Goal: Information Seeking & Learning: Learn about a topic

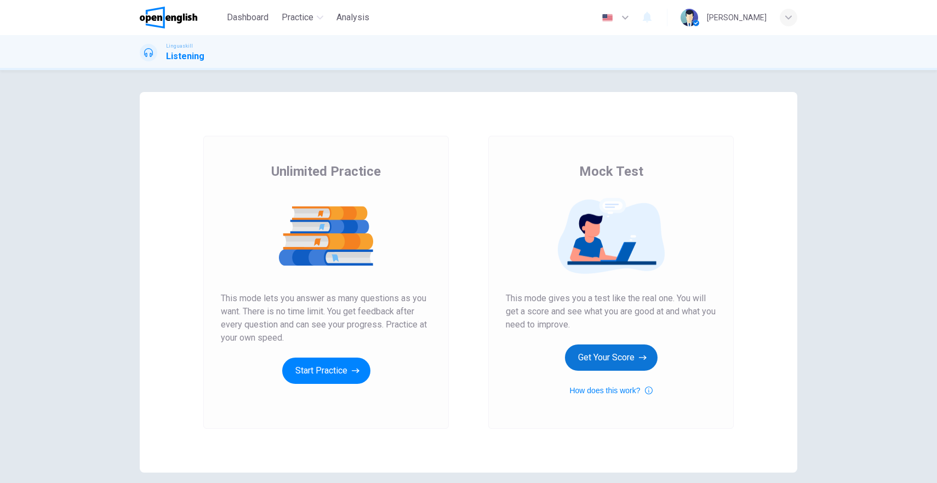
click at [600, 358] on button "Get Your Score" at bounding box center [611, 358] width 93 height 26
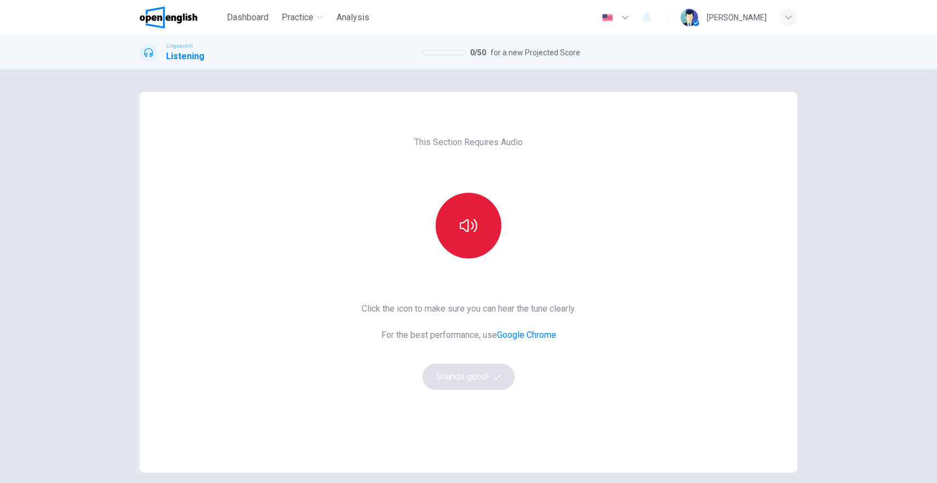
click at [465, 238] on button "button" at bounding box center [469, 226] width 66 height 66
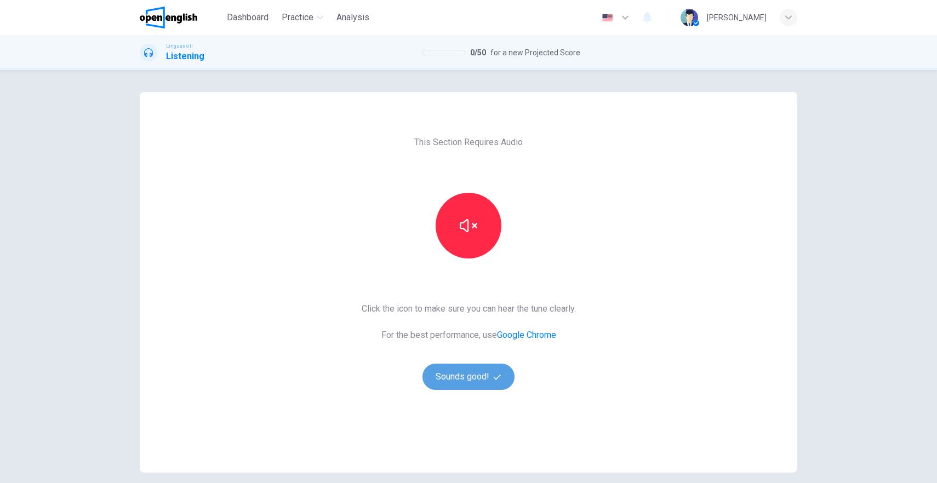
click at [477, 376] on button "Sounds good!" at bounding box center [469, 377] width 92 height 26
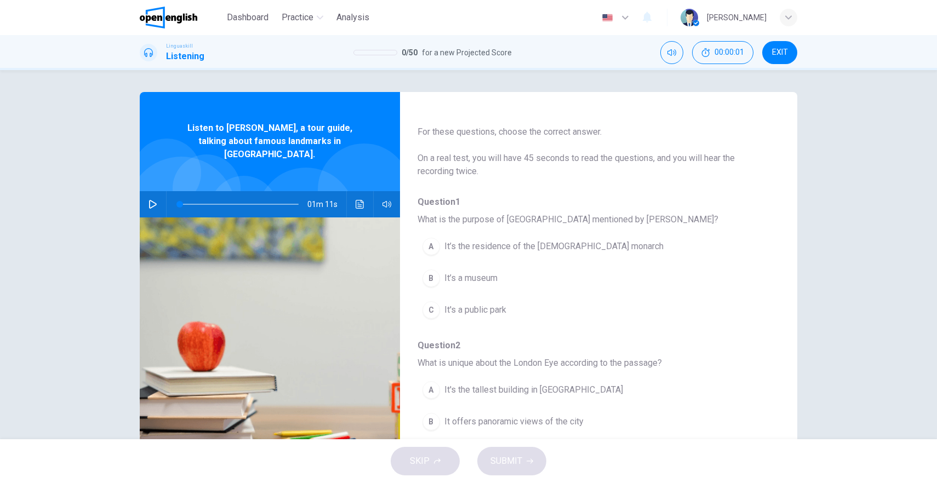
scroll to position [28, 0]
click at [151, 200] on icon "button" at bounding box center [153, 204] width 9 height 9
click at [356, 200] on icon "Click to see the audio transcription" at bounding box center [360, 204] width 9 height 9
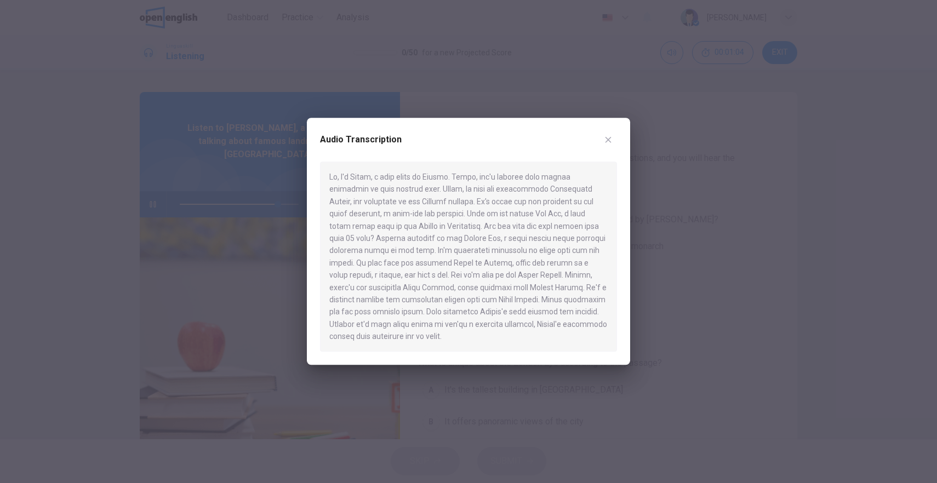
click at [613, 141] on button "button" at bounding box center [609, 140] width 18 height 18
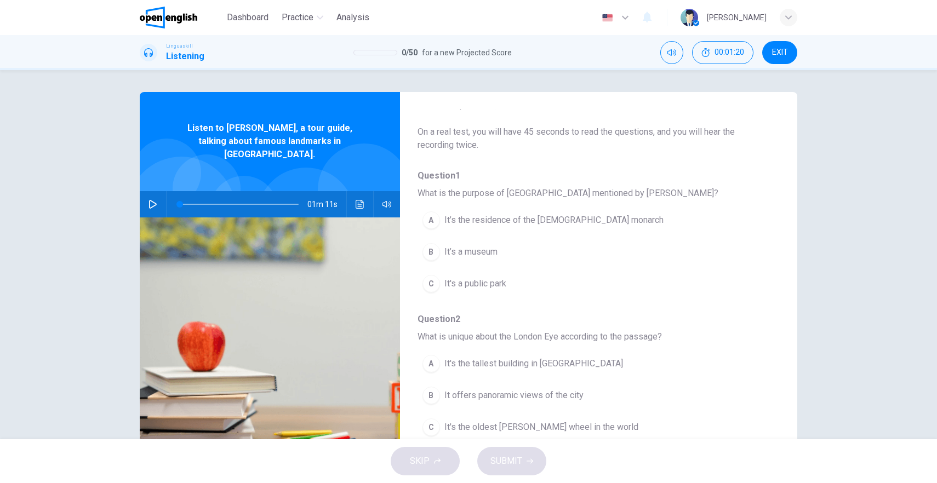
scroll to position [0, 0]
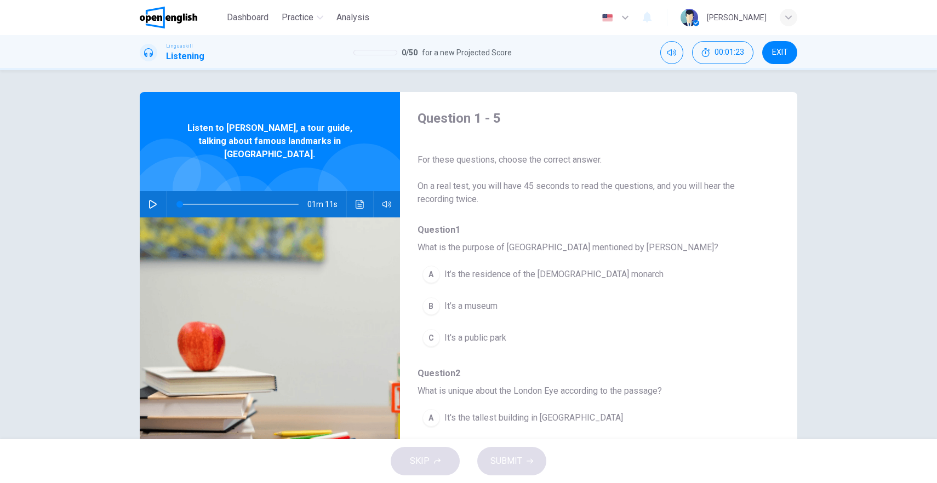
click at [151, 200] on icon "button" at bounding box center [153, 204] width 8 height 9
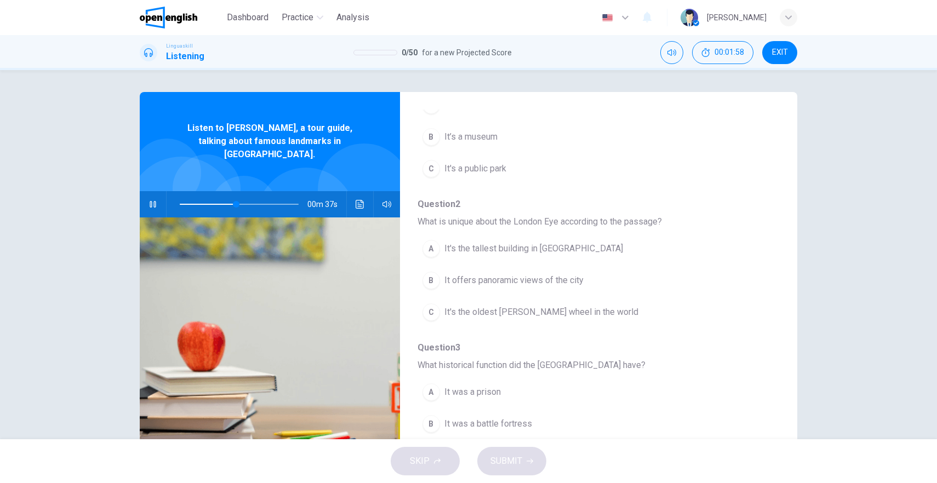
scroll to position [182, 0]
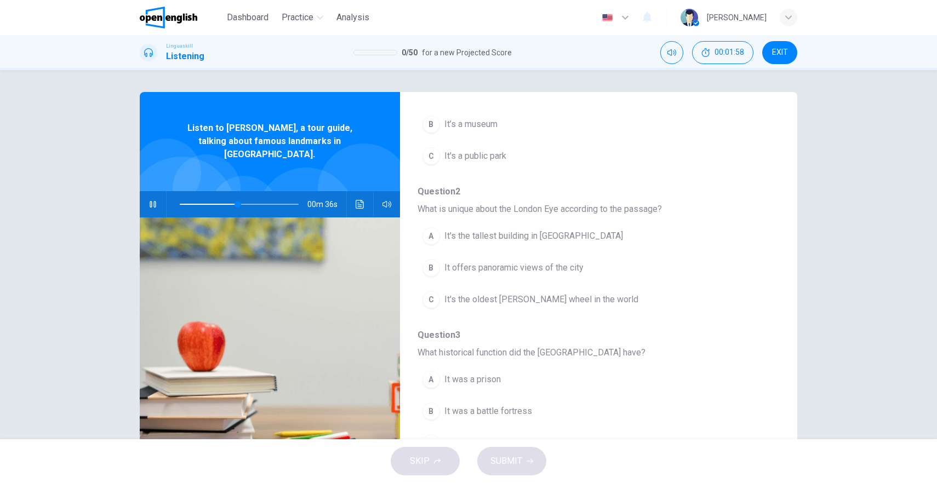
click at [430, 264] on div "B" at bounding box center [432, 268] width 18 height 18
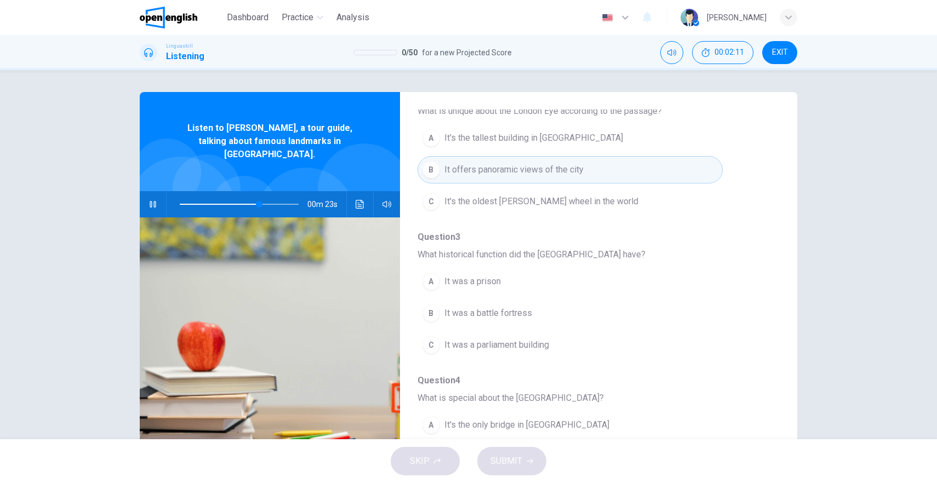
scroll to position [281, 0]
click at [436, 337] on button "C It was a parliament building" at bounding box center [570, 344] width 305 height 27
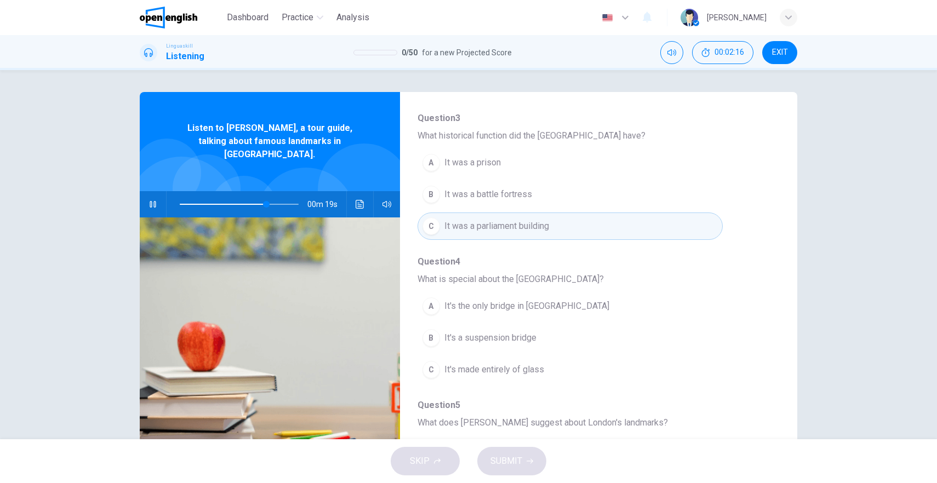
scroll to position [417, 0]
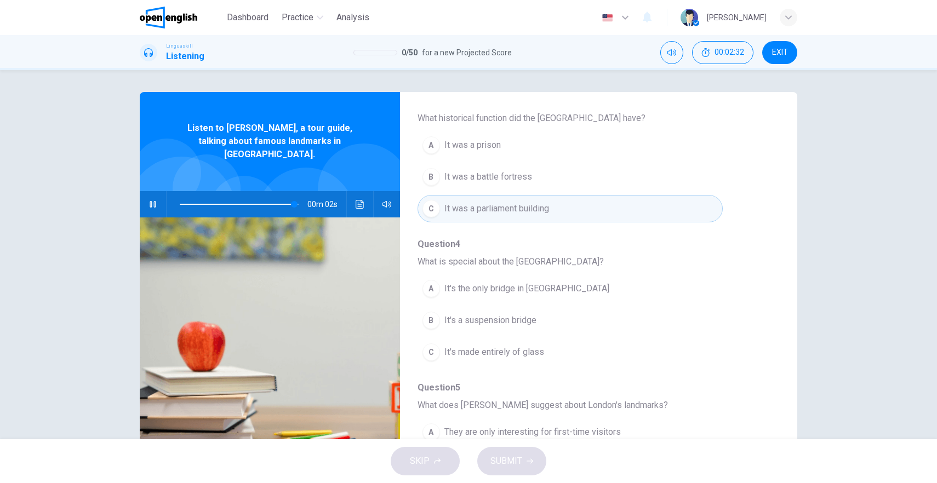
click at [505, 321] on span "It's a suspension bridge" at bounding box center [491, 320] width 92 height 13
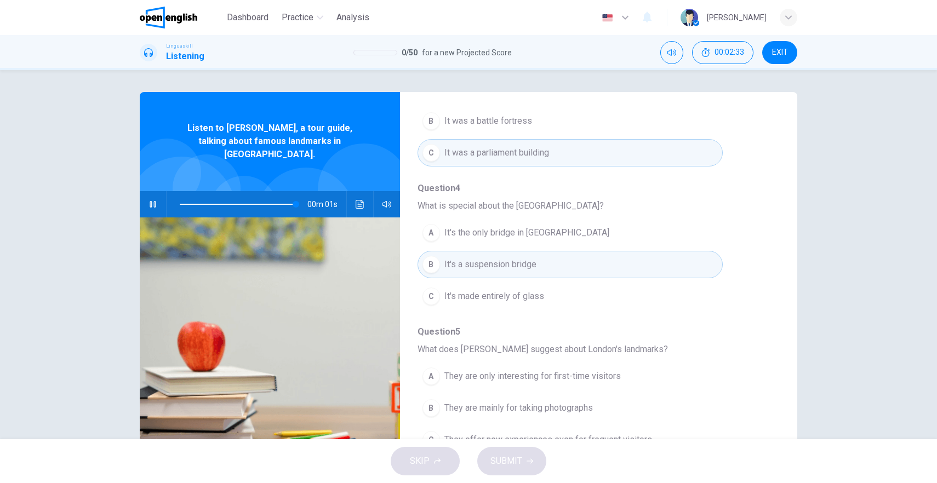
scroll to position [473, 0]
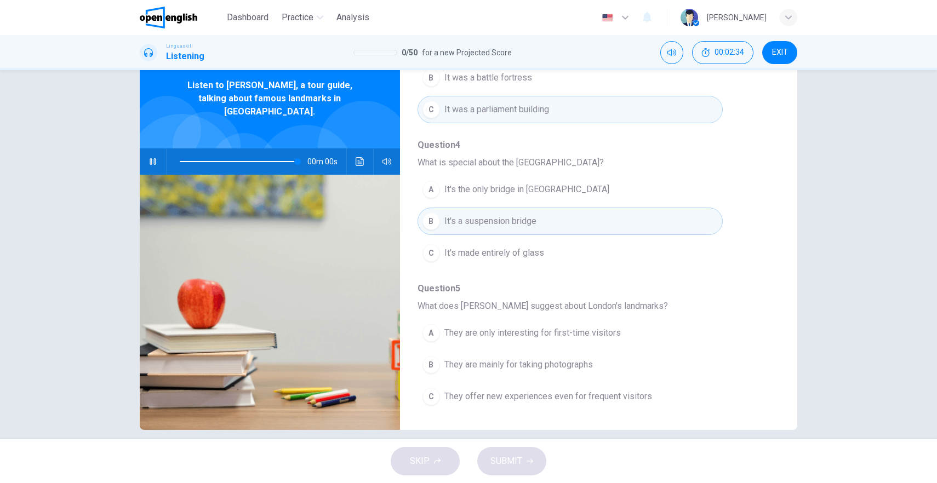
type input "*"
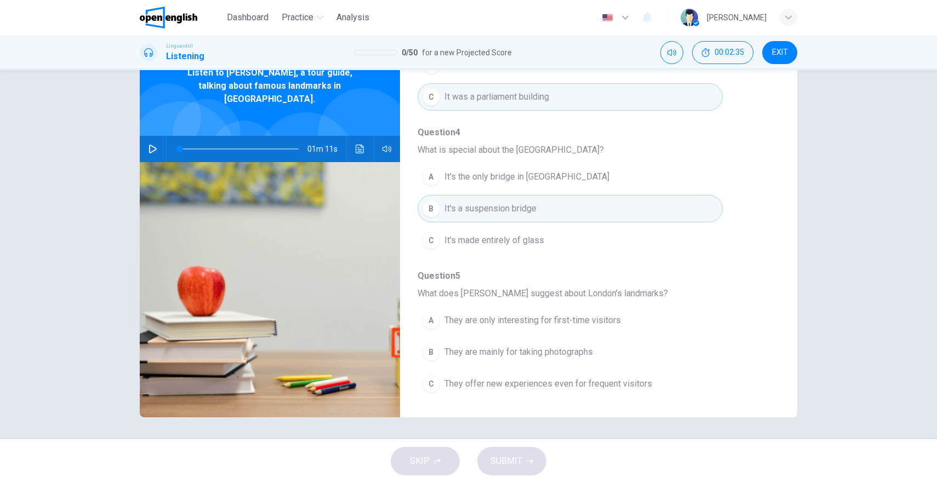
click at [523, 352] on span "They are mainly for taking photographs" at bounding box center [519, 352] width 149 height 13
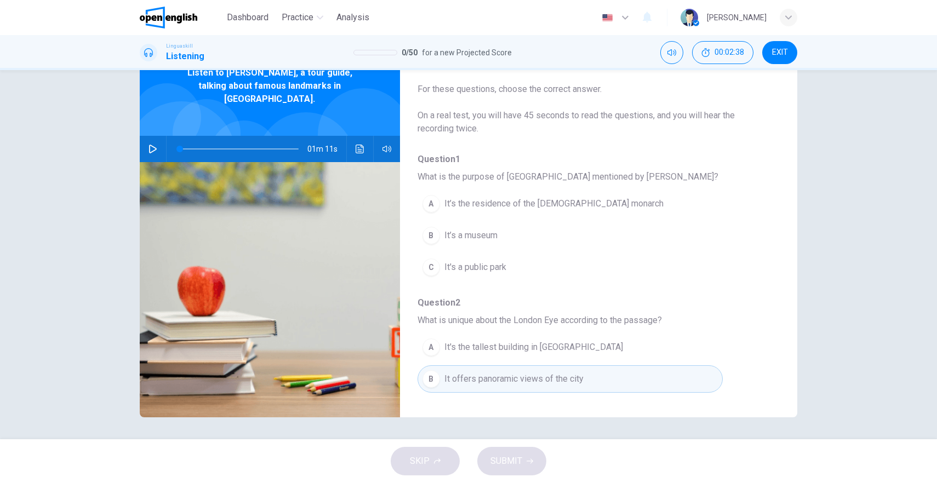
scroll to position [0, 0]
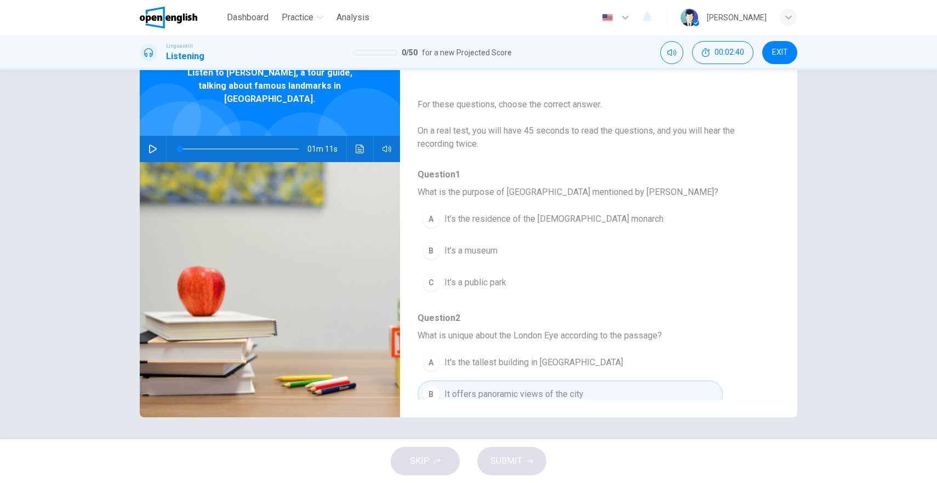
click at [492, 218] on span "It’s the residence of the [DEMOGRAPHIC_DATA] monarch" at bounding box center [554, 219] width 219 height 13
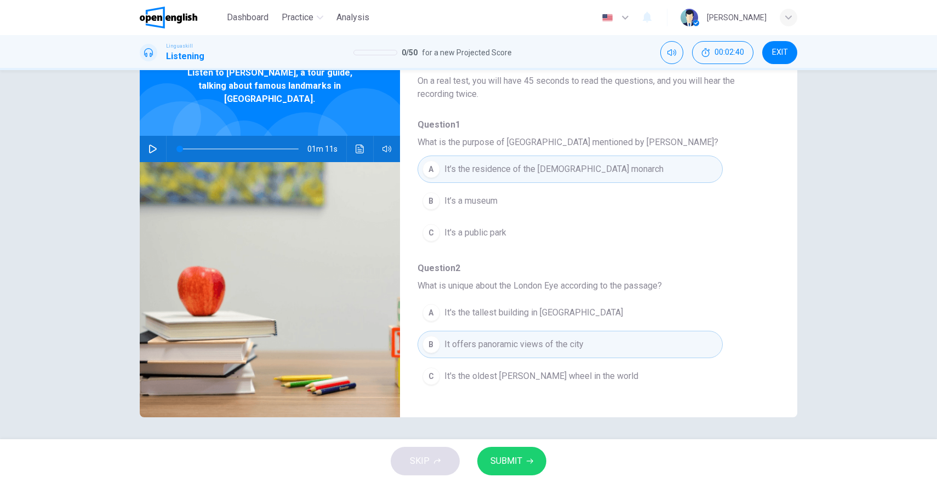
scroll to position [81, 0]
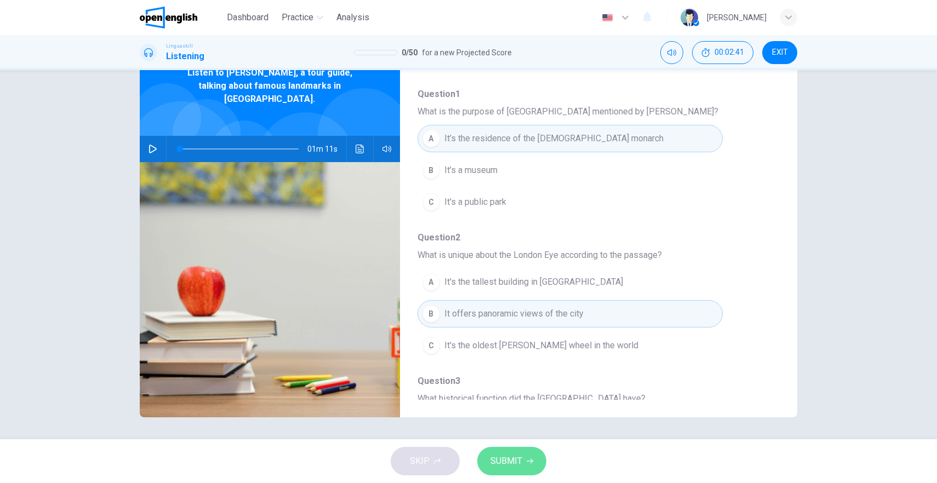
click at [522, 453] on button "SUBMIT" at bounding box center [511, 461] width 69 height 29
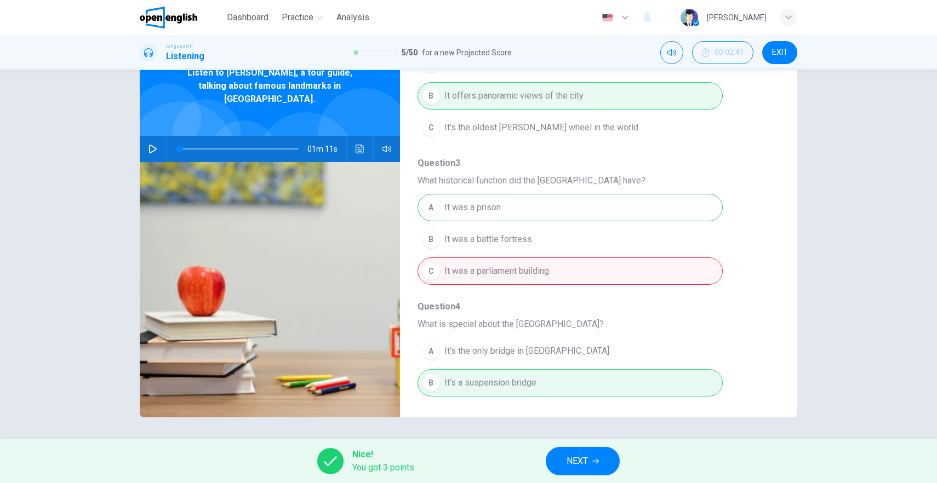
scroll to position [473, 0]
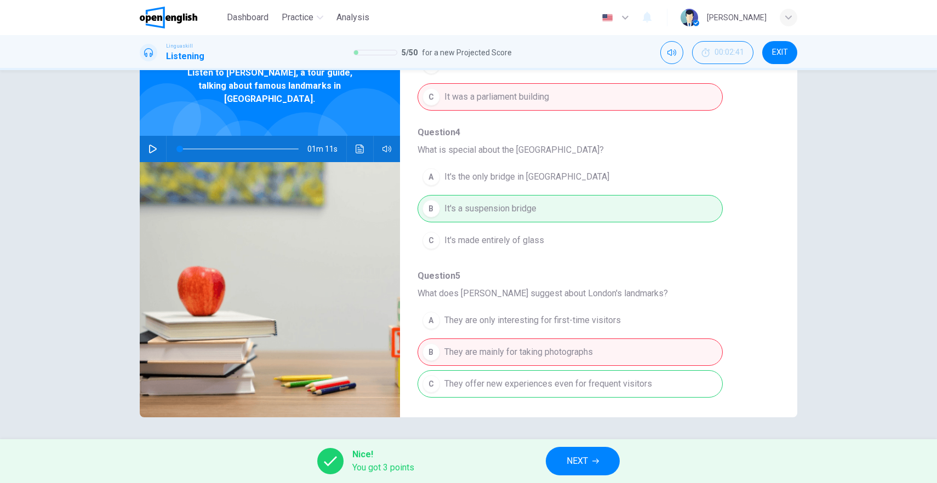
click at [591, 474] on button "NEXT" at bounding box center [583, 461] width 74 height 29
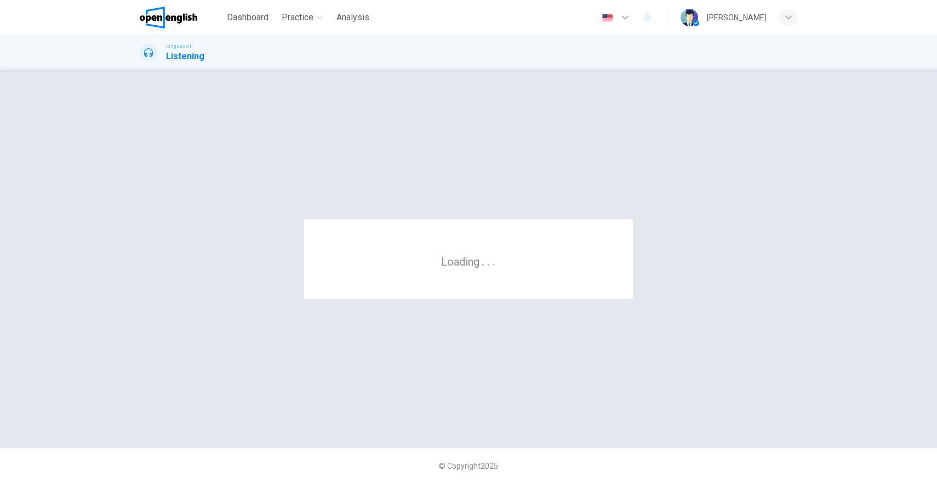
scroll to position [0, 0]
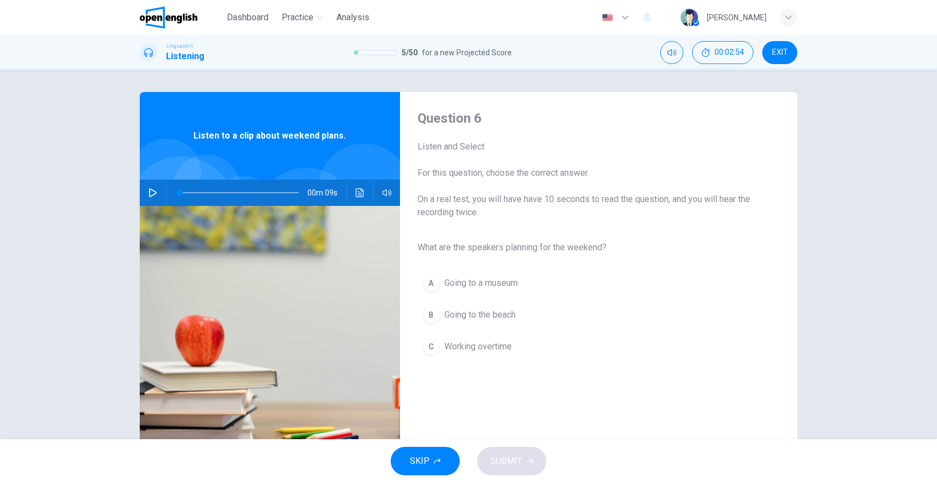
click at [151, 189] on icon "button" at bounding box center [153, 193] width 9 height 9
type input "*"
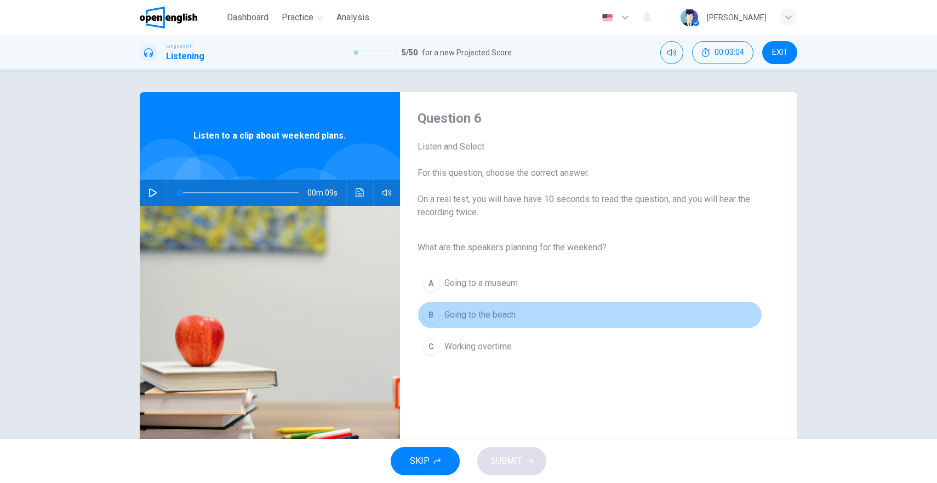
click at [498, 307] on button "B Going to the beach" at bounding box center [590, 314] width 345 height 27
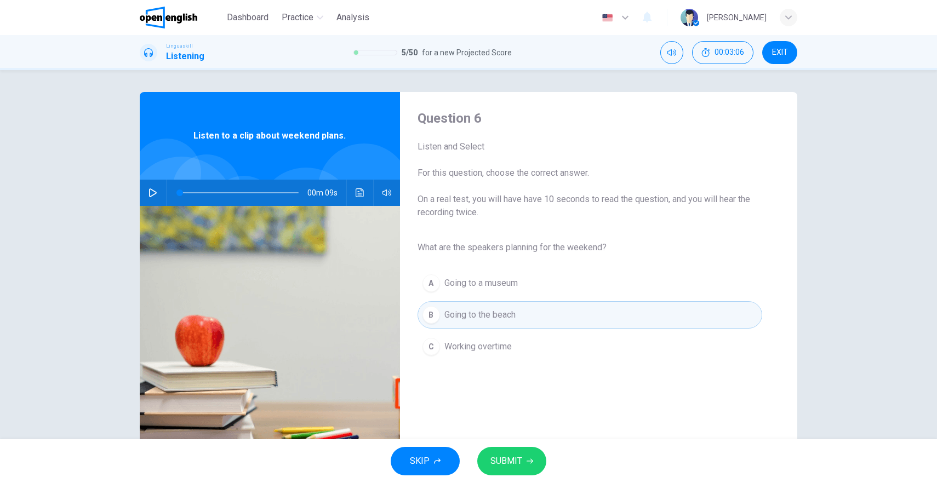
click at [515, 463] on span "SUBMIT" at bounding box center [507, 461] width 32 height 15
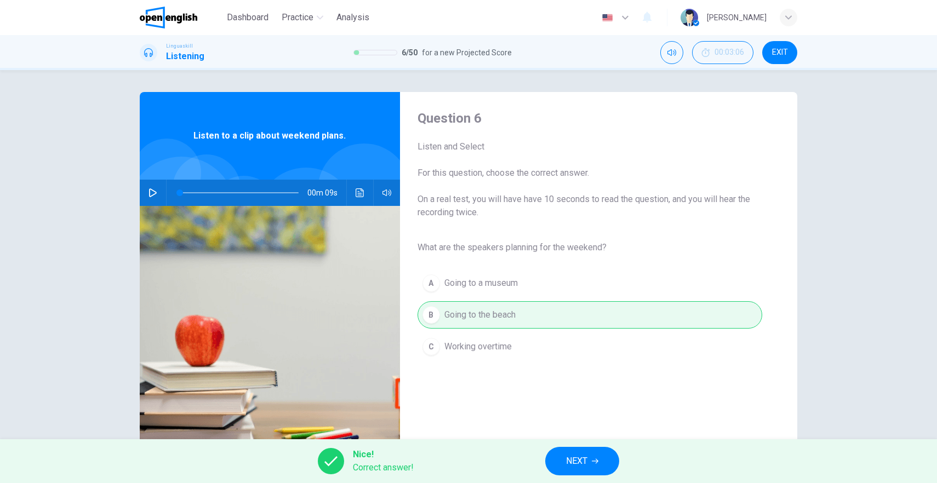
click at [572, 464] on span "NEXT" at bounding box center [576, 461] width 21 height 15
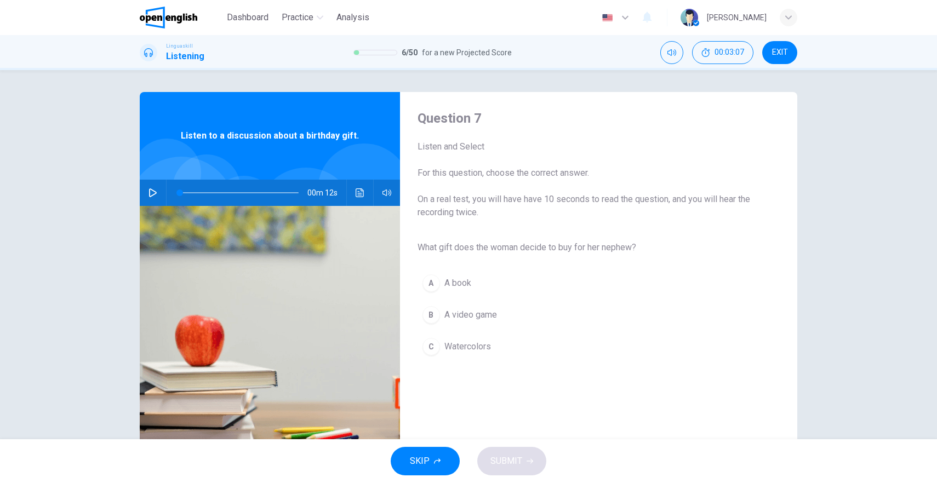
click at [150, 192] on icon "button" at bounding box center [153, 193] width 9 height 9
click at [150, 193] on icon "button" at bounding box center [153, 193] width 9 height 9
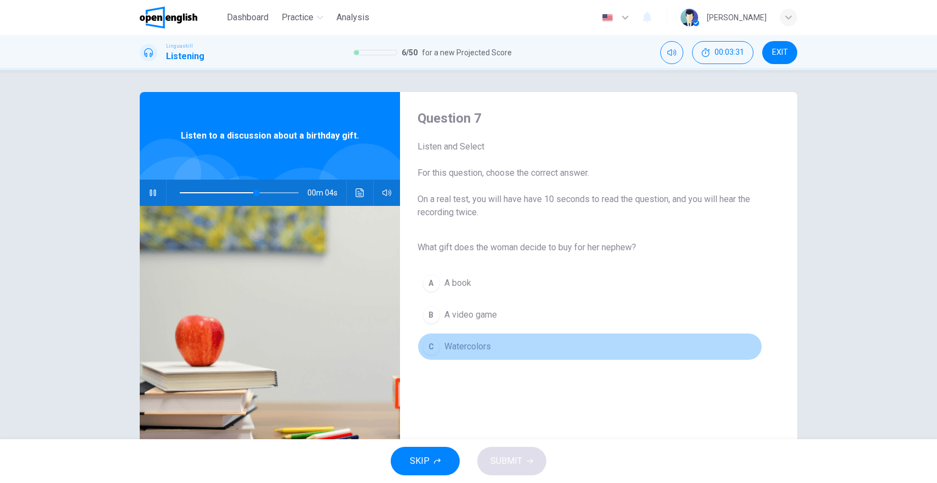
click at [431, 345] on div "C" at bounding box center [432, 347] width 18 height 18
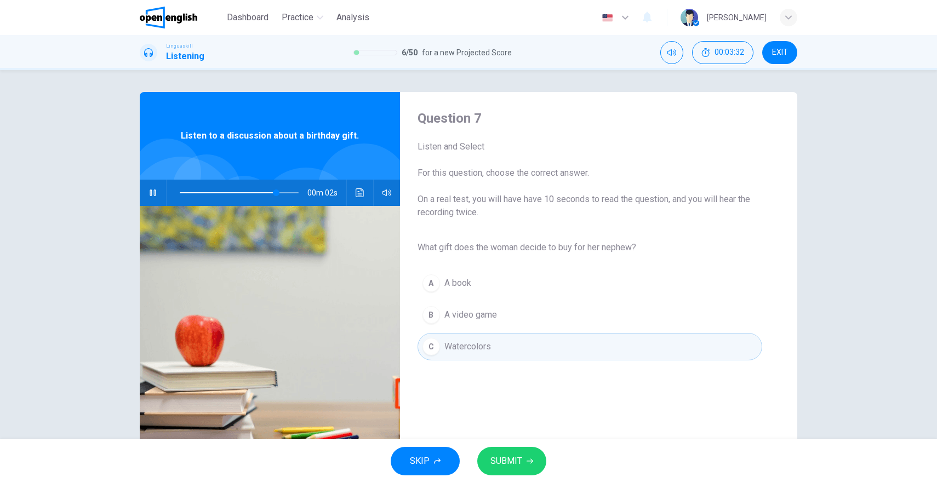
click at [523, 459] on button "SUBMIT" at bounding box center [511, 461] width 69 height 29
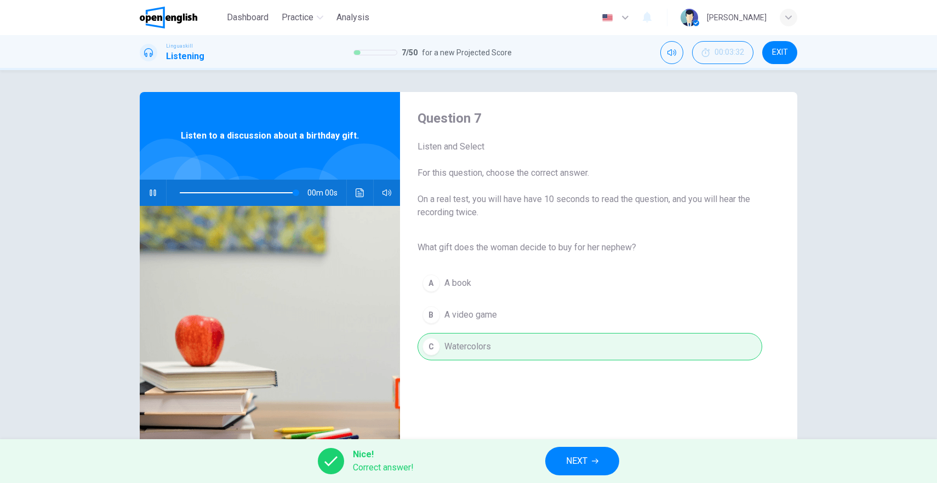
type input "*"
click at [583, 460] on span "NEXT" at bounding box center [576, 461] width 21 height 15
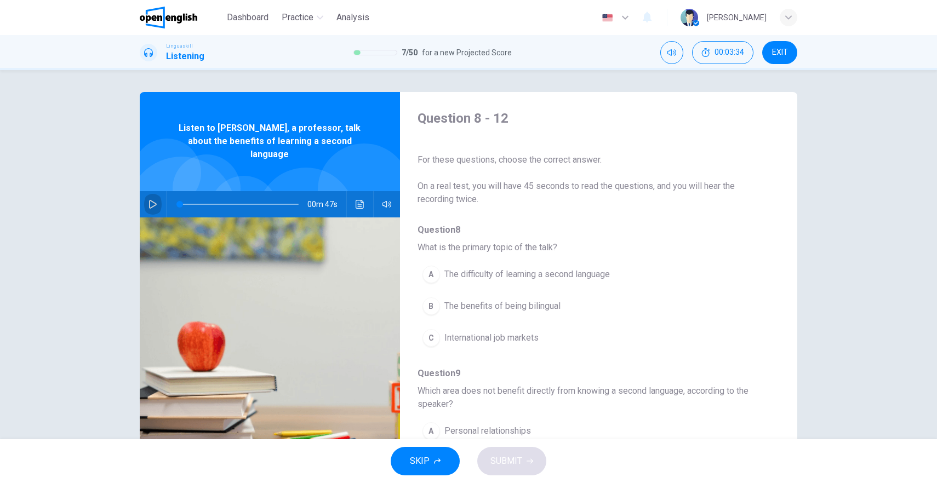
click at [149, 200] on icon "button" at bounding box center [153, 204] width 9 height 9
type input "*"
